Goal: Task Accomplishment & Management: Manage account settings

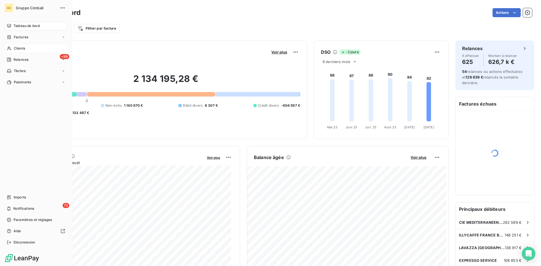
click at [17, 48] on span "Clients" at bounding box center [19, 48] width 11 height 5
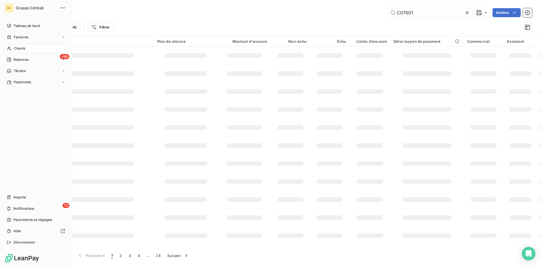
type input "C07601"
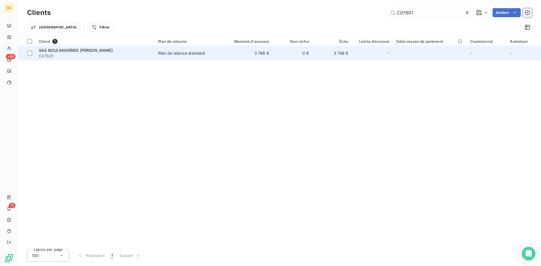
click at [49, 50] on span "SAS BOULANGERIES [PERSON_NAME]" at bounding box center [76, 50] width 74 height 5
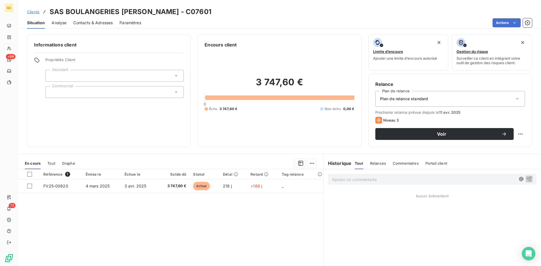
click at [89, 23] on span "Contacts & Adresses" at bounding box center [92, 23] width 39 height 6
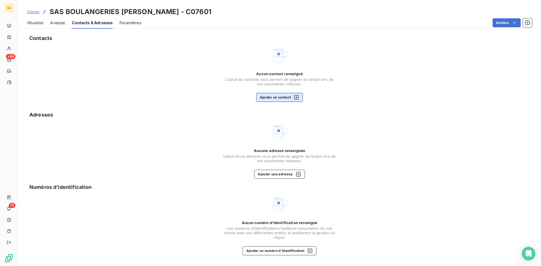
click at [268, 98] on button "Ajouter un contact" at bounding box center [279, 97] width 47 height 9
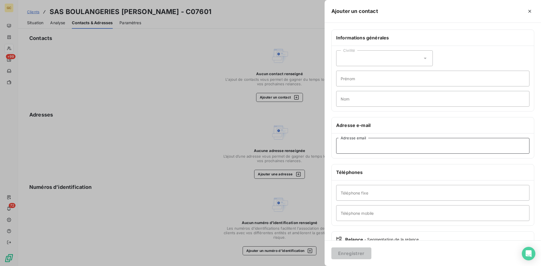
click at [350, 146] on input "Adresse email" at bounding box center [432, 146] width 193 height 16
type input "[EMAIL_ADDRESS][DOMAIN_NAME]"
click at [350, 253] on button "Enregistrer" at bounding box center [352, 254] width 40 height 12
